Goal: Information Seeking & Learning: Learn about a topic

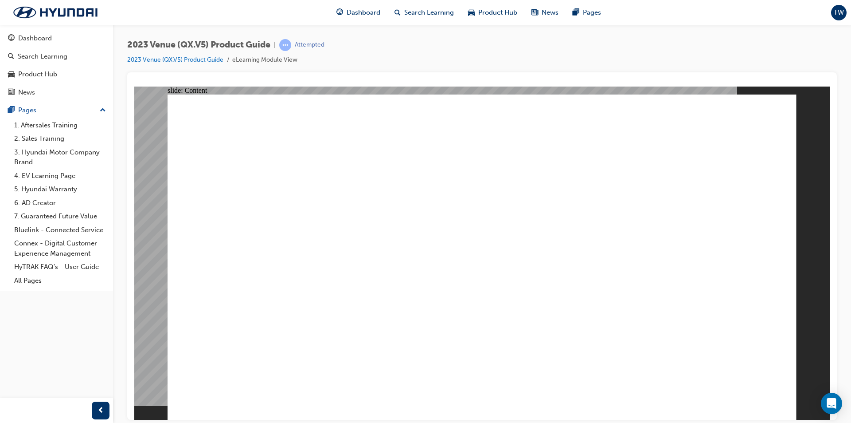
drag, startPoint x: 197, startPoint y: 6, endPoint x: 680, endPoint y: 12, distance: 482.9
click at [680, 12] on div "Dashboard Search Learning Product Hub News Pages TW" at bounding box center [425, 12] width 851 height 25
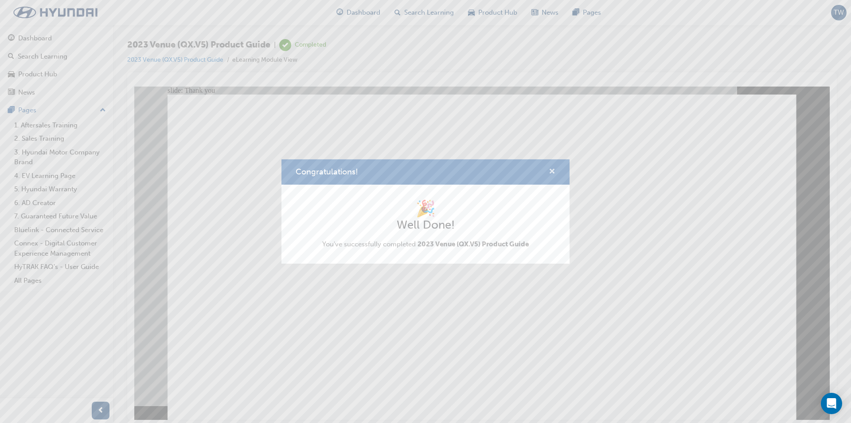
click at [551, 172] on span "cross-icon" at bounding box center [552, 172] width 7 height 8
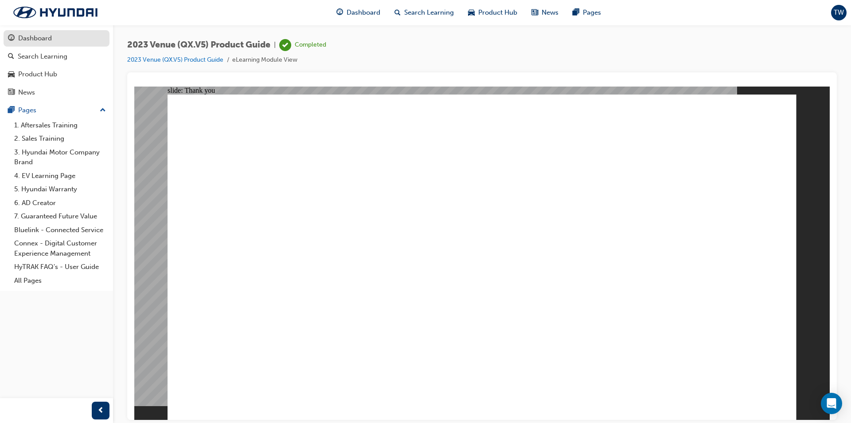
click at [65, 39] on div "Dashboard" at bounding box center [56, 38] width 97 height 11
